Goal: Check status: Check status

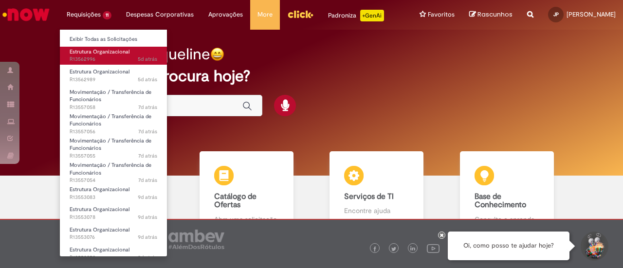
click at [89, 54] on span "Estrutura Organizacional" at bounding box center [100, 51] width 60 height 7
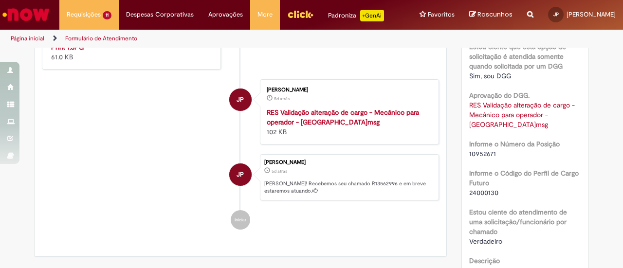
scroll to position [278, 0]
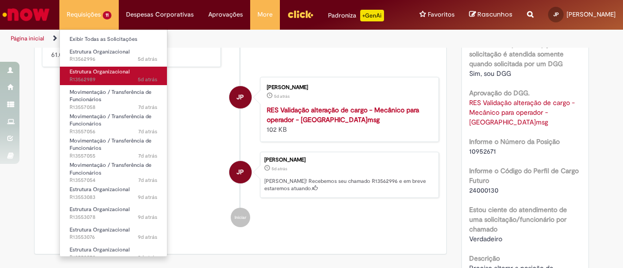
click at [90, 74] on span "Estrutura Organizacional" at bounding box center [100, 71] width 60 height 7
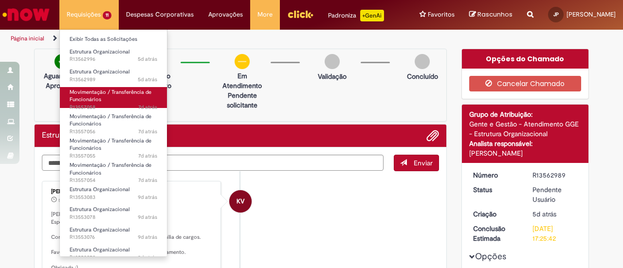
click at [92, 109] on span "7d atrás 7 dias atrás R13557058" at bounding box center [114, 108] width 88 height 8
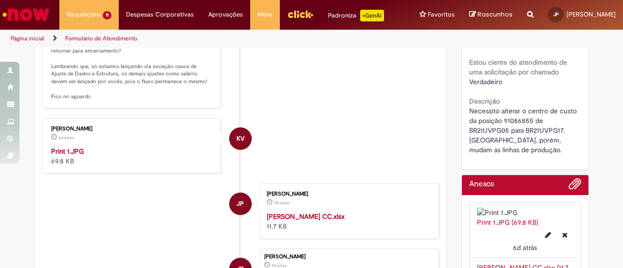
scroll to position [312, 0]
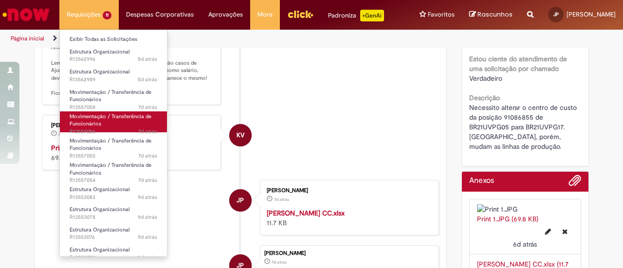
click at [91, 119] on span "Movimentação / Transferência de Funcionários" at bounding box center [111, 120] width 82 height 15
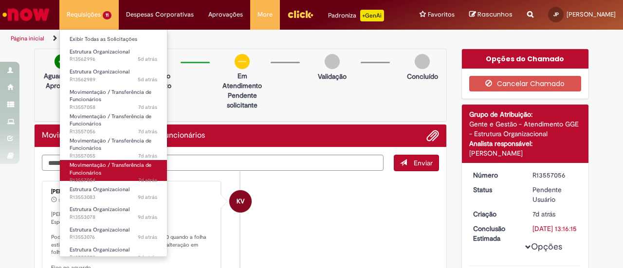
click at [100, 160] on link "Movimentação / Transferência de Funcionários 7d atrás 7 dias atrás R13557054" at bounding box center [113, 170] width 107 height 21
click at [101, 167] on span "Movimentação / Transferência de Funcionários" at bounding box center [111, 169] width 82 height 15
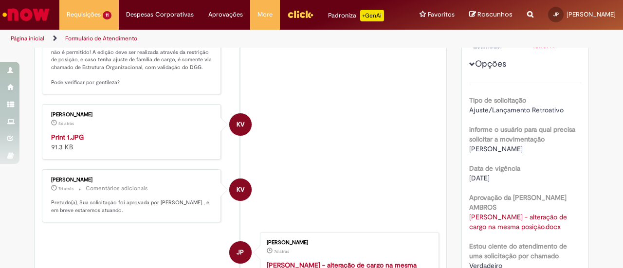
scroll to position [196, 0]
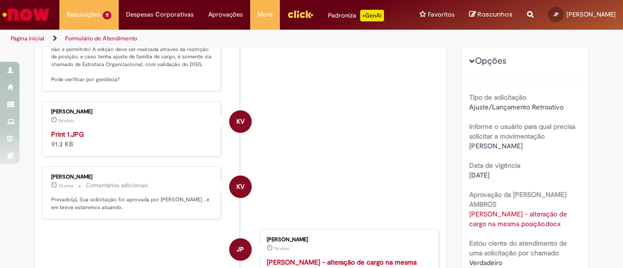
click at [93, 129] on img "Histórico de tíquete" at bounding box center [132, 129] width 162 height 0
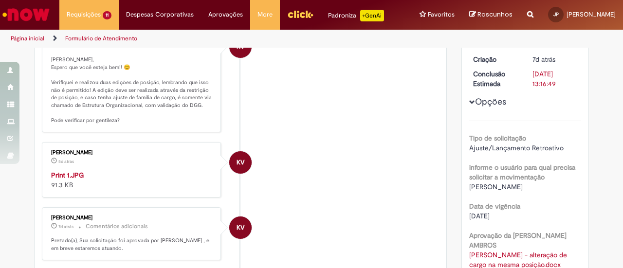
scroll to position [0, 0]
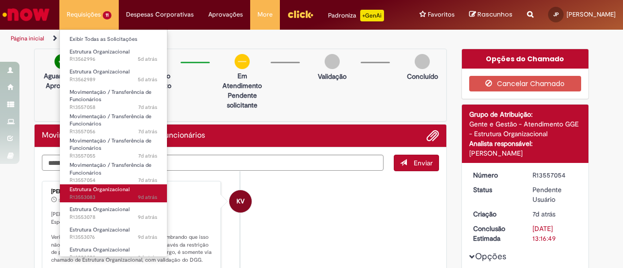
click at [90, 195] on span "9d atrás 9 dias atrás R13553083" at bounding box center [114, 198] width 88 height 8
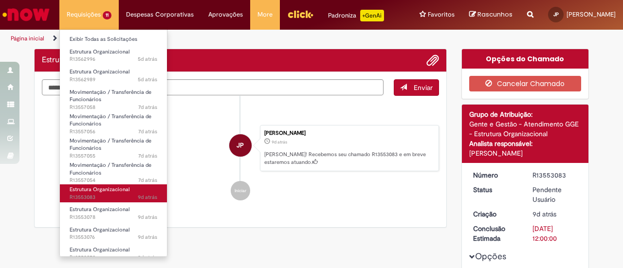
click at [90, 195] on span "9d atrás 9 dias atrás R13553083" at bounding box center [114, 198] width 88 height 8
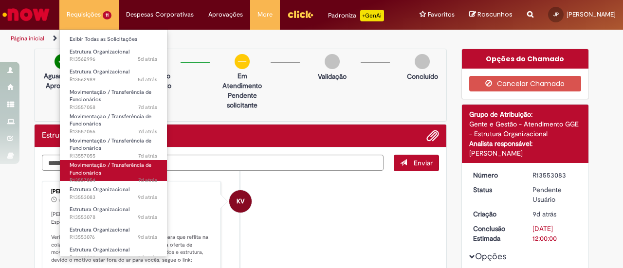
click at [124, 173] on link "Movimentação / Transferência de Funcionários 7d atrás 7 dias atrás R13557054" at bounding box center [113, 170] width 107 height 21
